Goal: Task Accomplishment & Management: Complete application form

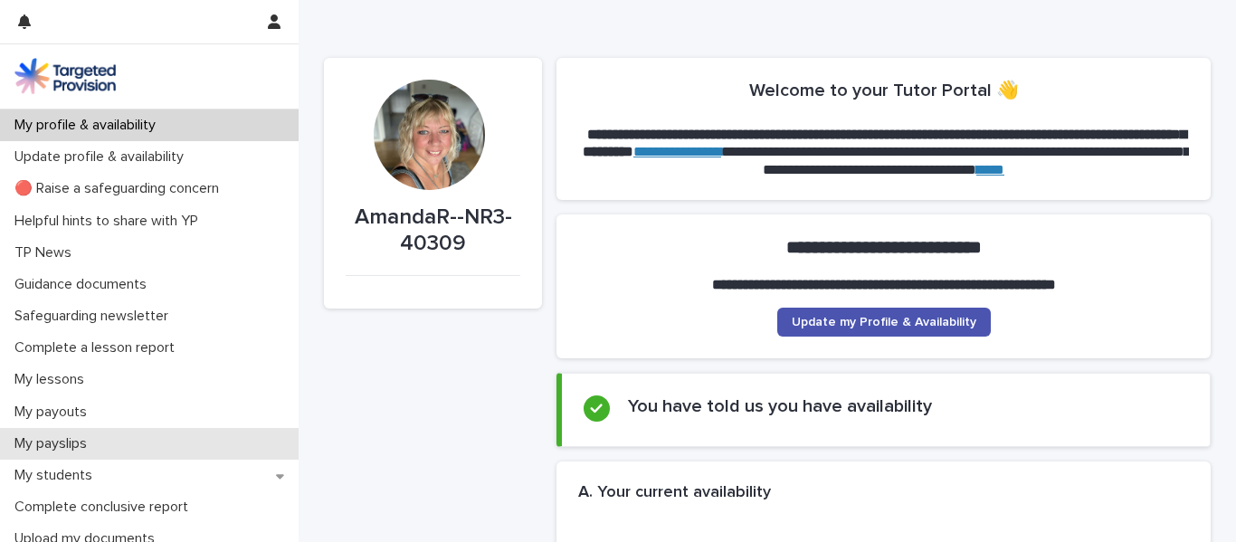
click at [133, 450] on div "My payslips" at bounding box center [149, 444] width 299 height 32
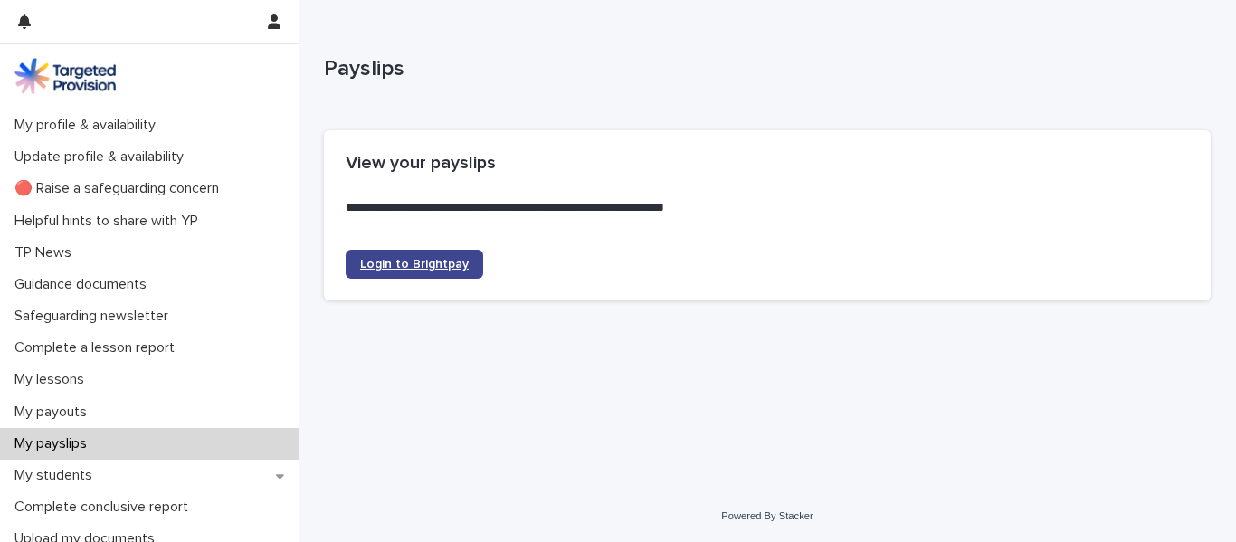
click at [382, 275] on link "Login to Brightpay" at bounding box center [415, 264] width 138 height 29
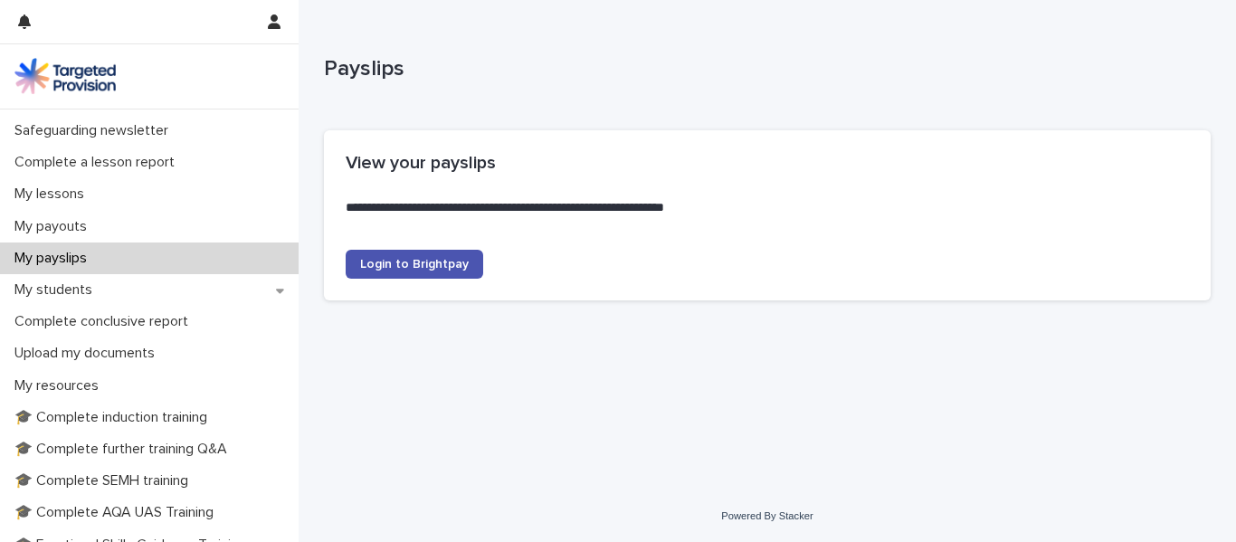
scroll to position [191, 0]
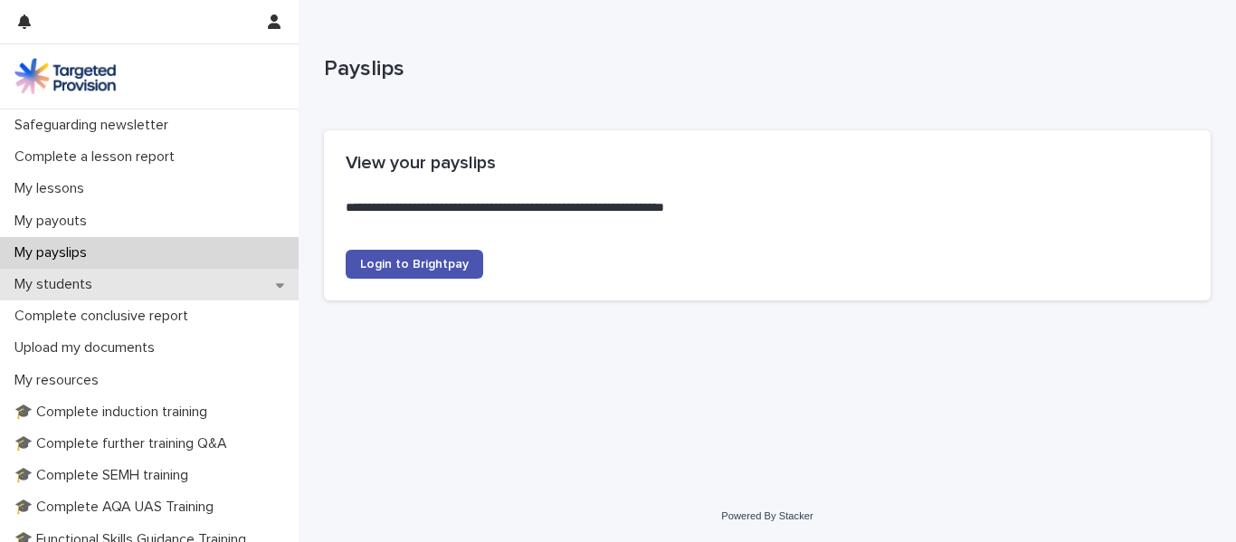
click at [258, 281] on div "My students" at bounding box center [149, 285] width 299 height 32
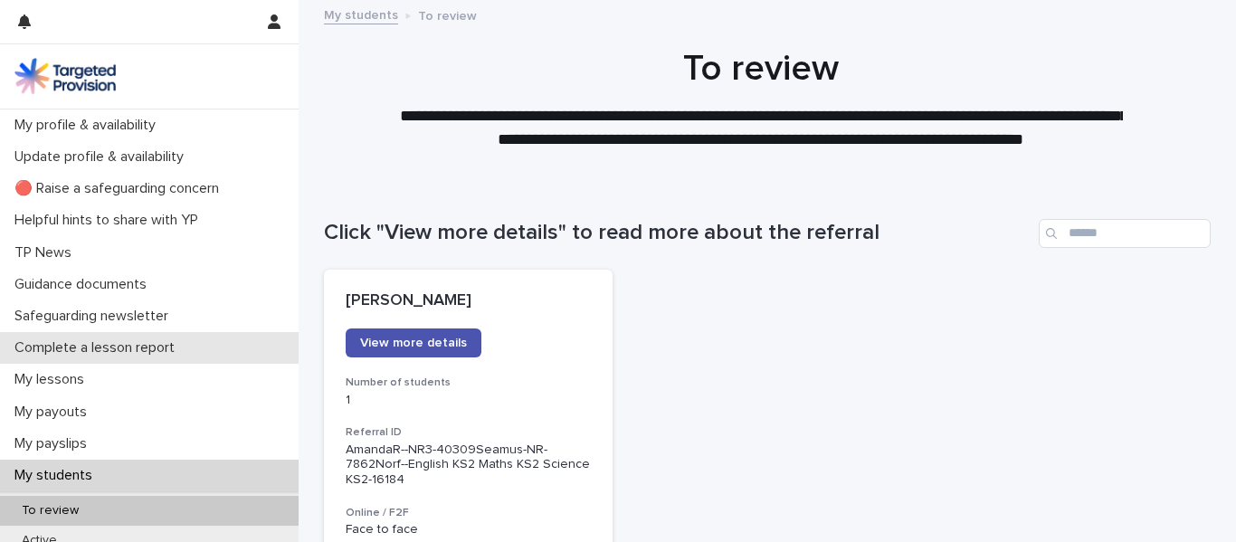
click at [214, 343] on div "Complete a lesson report" at bounding box center [149, 348] width 299 height 32
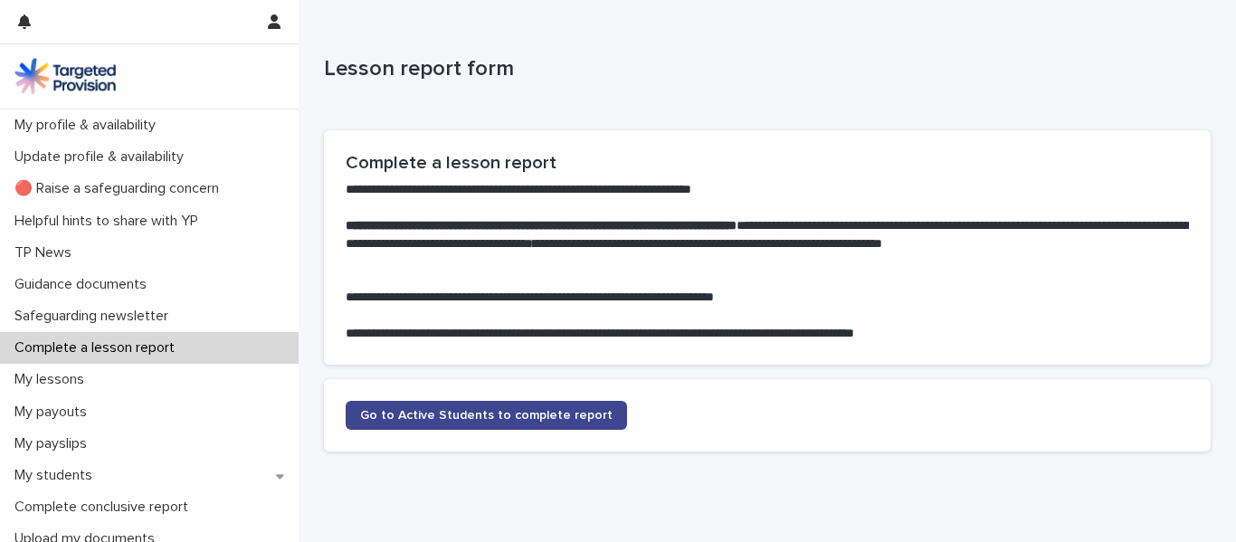
click at [491, 417] on span "Go to Active Students to complete report" at bounding box center [486, 415] width 253 height 13
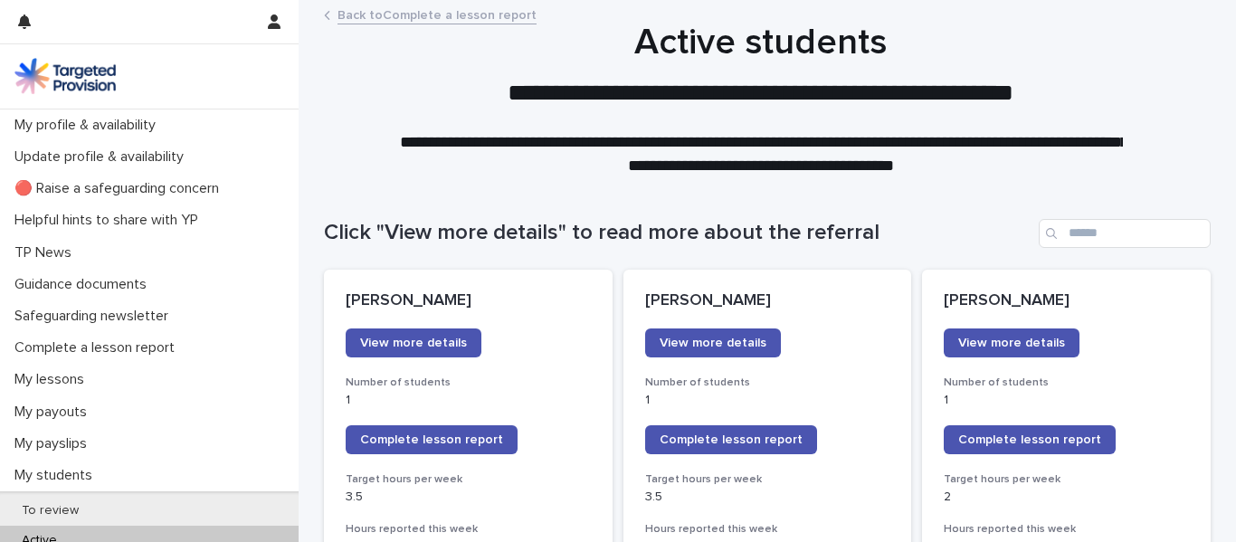
click at [691, 435] on span "Complete lesson report" at bounding box center [731, 440] width 143 height 13
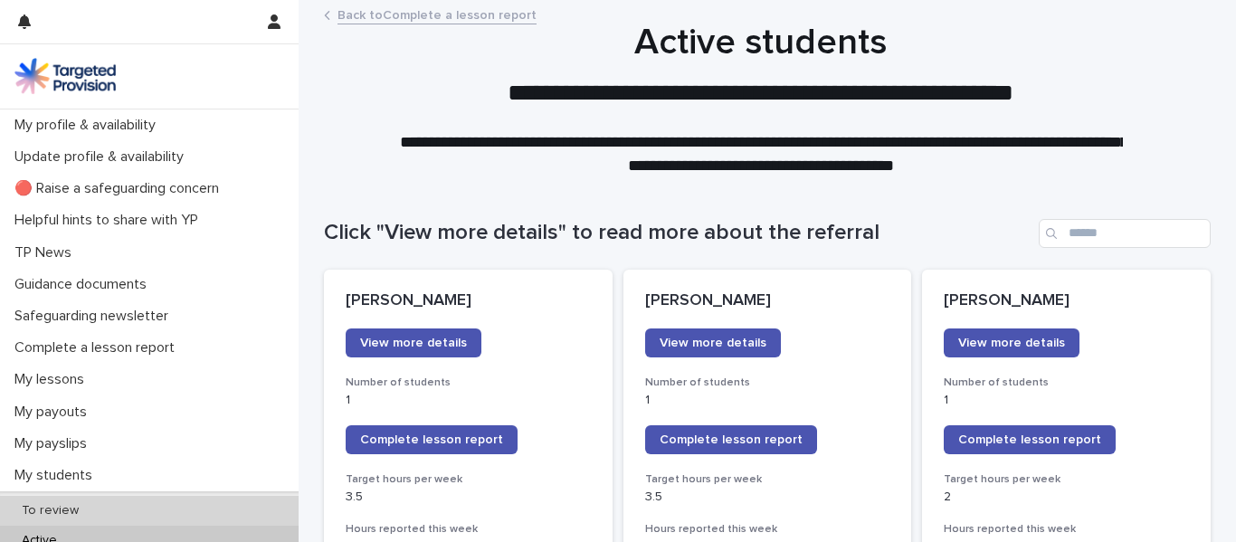
click at [132, 510] on div "To review" at bounding box center [149, 511] width 299 height 30
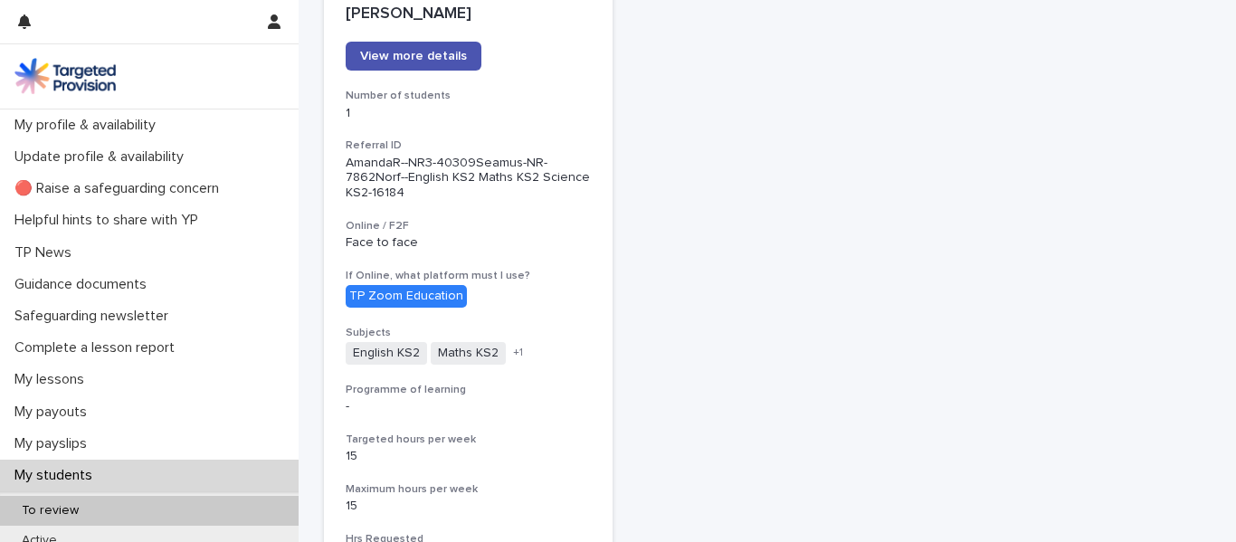
scroll to position [289, 0]
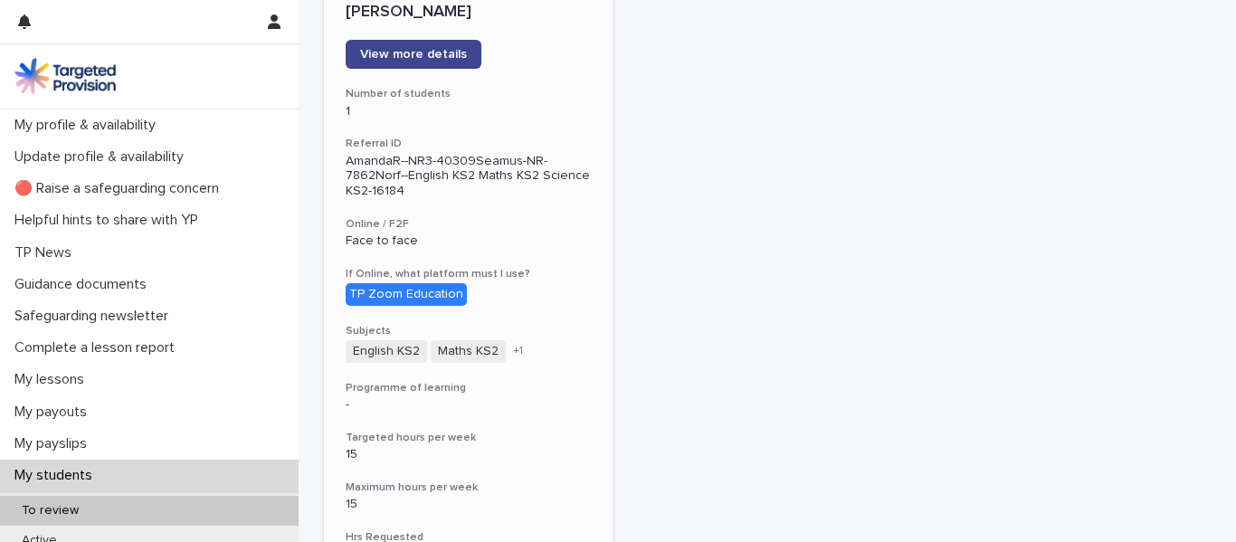
click at [410, 47] on link "View more details" at bounding box center [414, 54] width 136 height 29
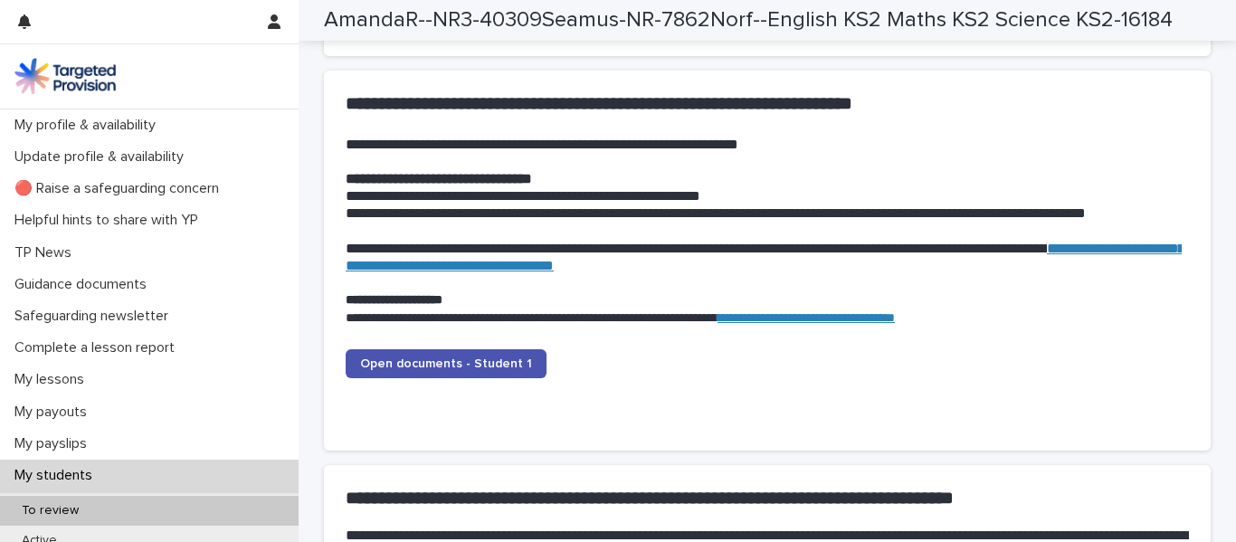
scroll to position [1792, 0]
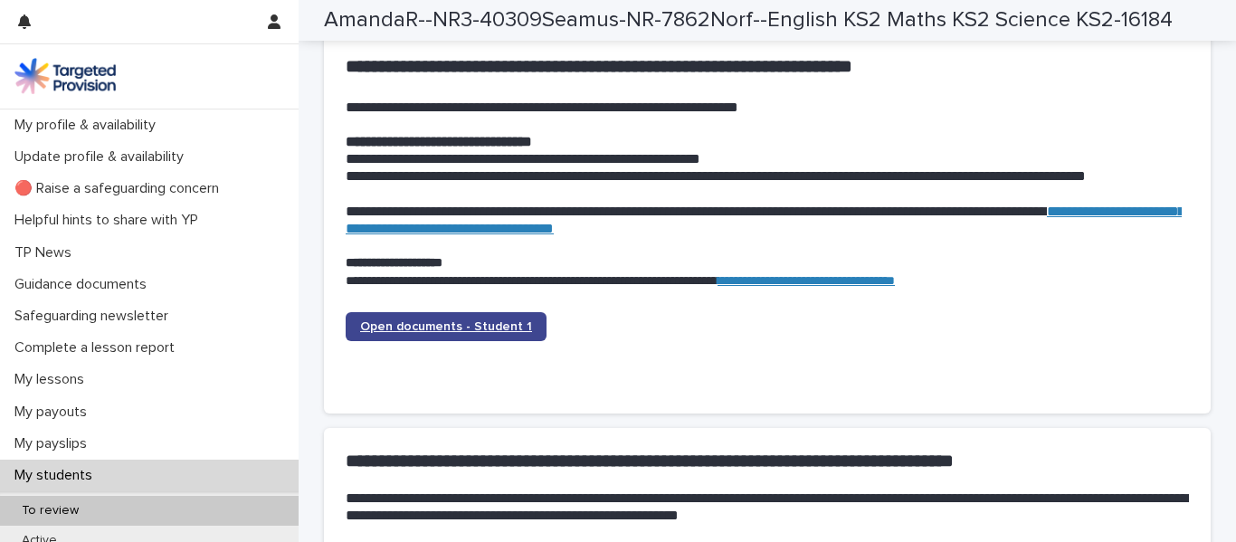
click at [482, 335] on link "Open documents - Student 1" at bounding box center [446, 326] width 201 height 29
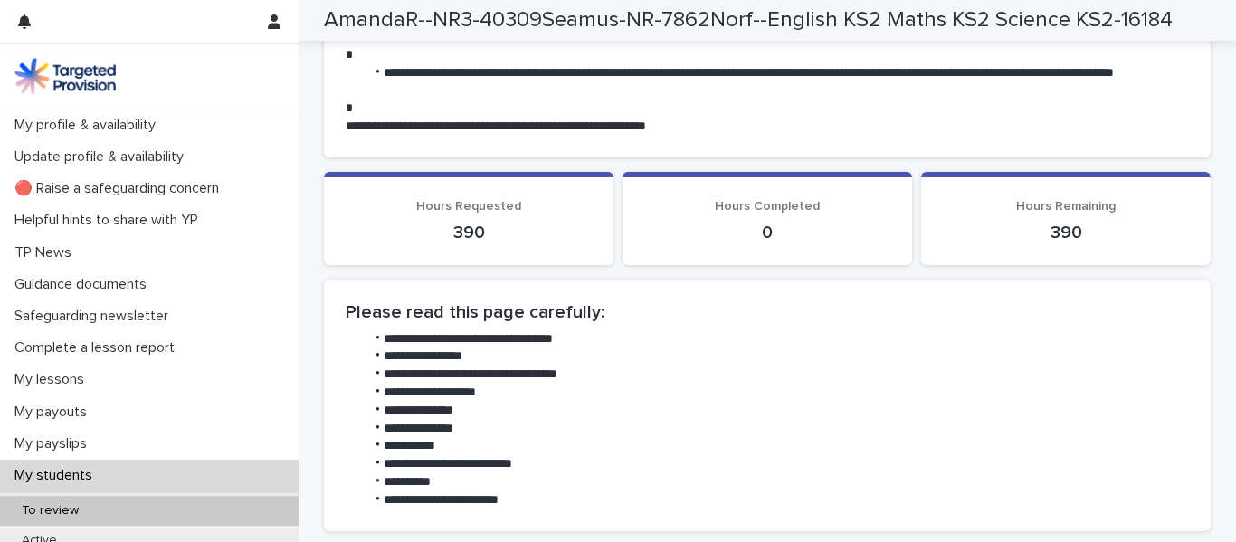
scroll to position [0, 0]
